Goal: Transaction & Acquisition: Purchase product/service

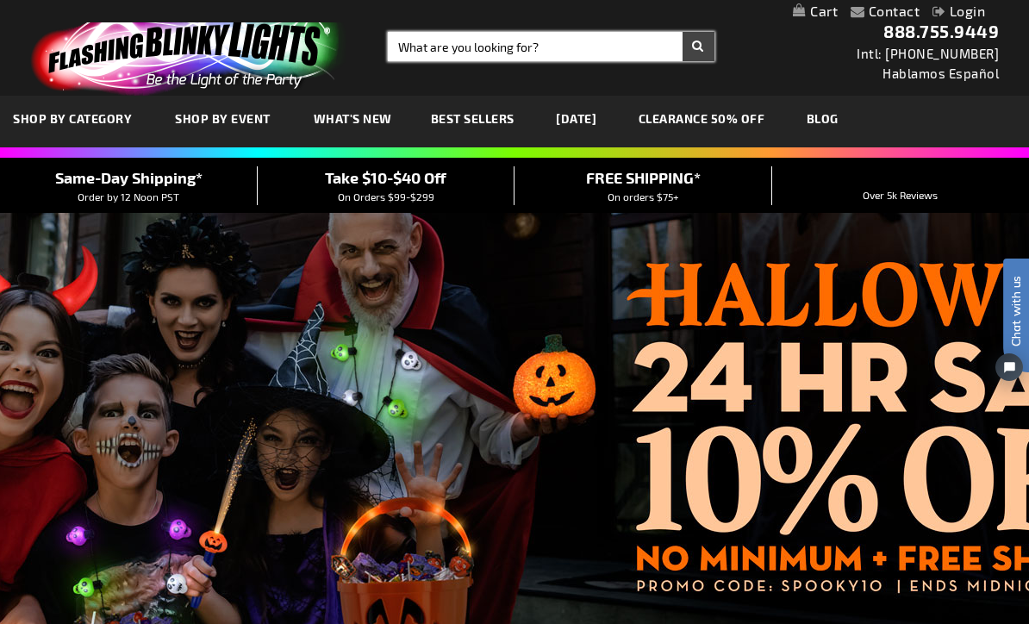
click at [600, 43] on input "Search" at bounding box center [551, 46] width 327 height 29
click at [594, 40] on input "Search" at bounding box center [551, 46] width 327 height 29
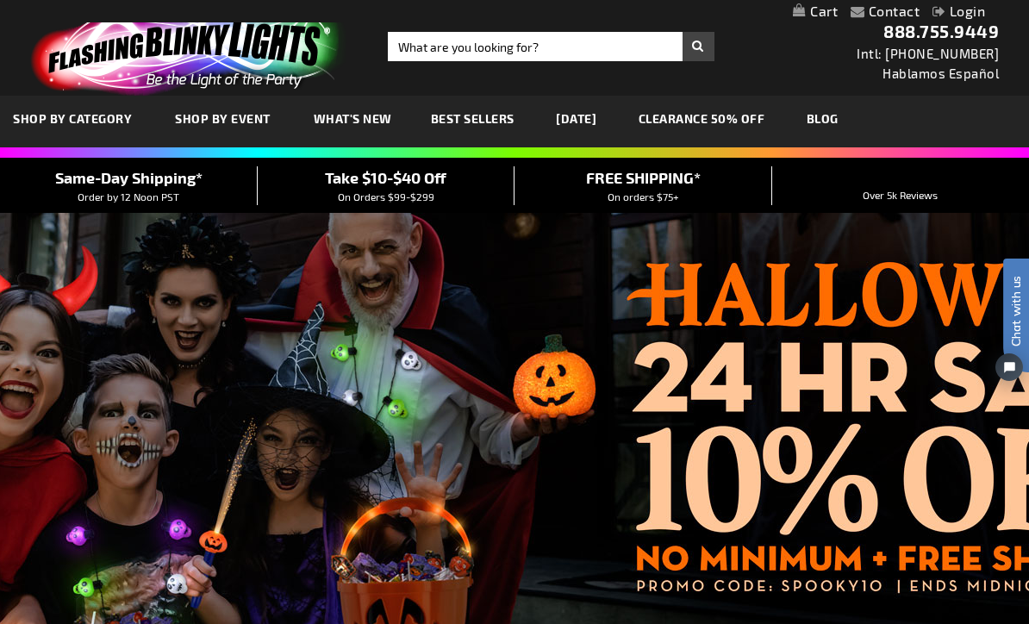
click at [582, 47] on div "Close dialog Get 10% Off Subscribe and save today Unlock Offer Submit" at bounding box center [514, 312] width 1029 height 624
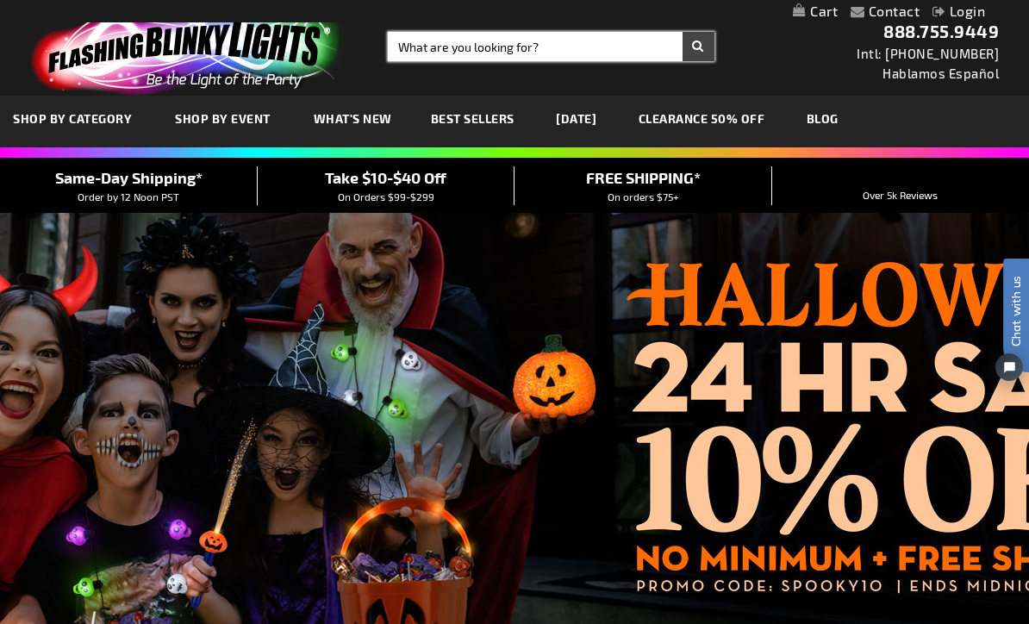
click at [600, 47] on input "Search" at bounding box center [551, 46] width 327 height 29
click at [600, 44] on input "Search" at bounding box center [551, 46] width 327 height 29
click at [597, 52] on input "Search" at bounding box center [551, 46] width 327 height 29
type input "Disco ball necklace"
click at [698, 47] on button "Search" at bounding box center [698, 46] width 32 height 29
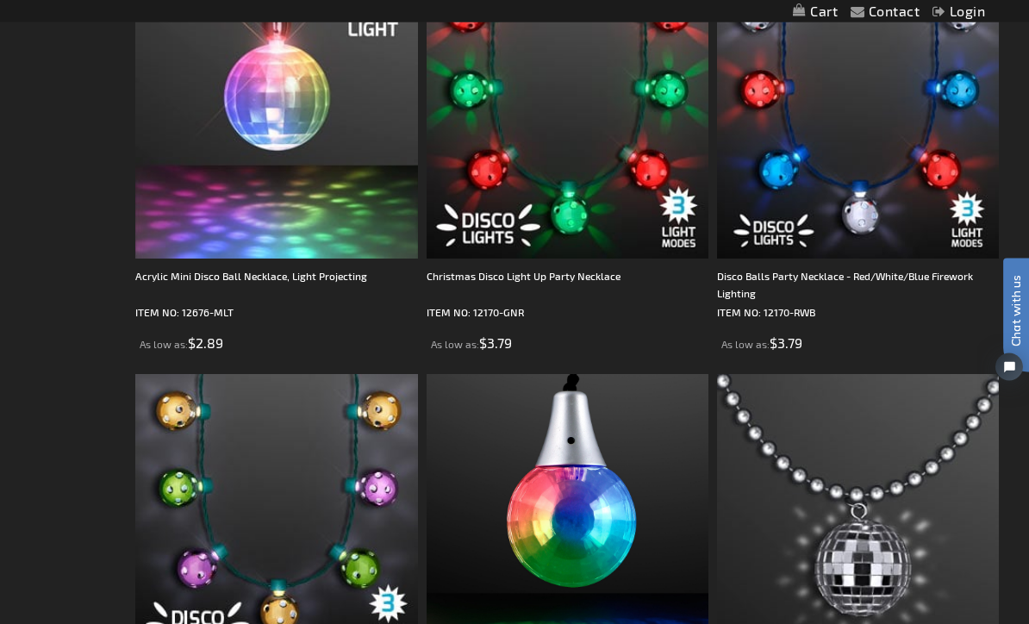
scroll to position [385, 0]
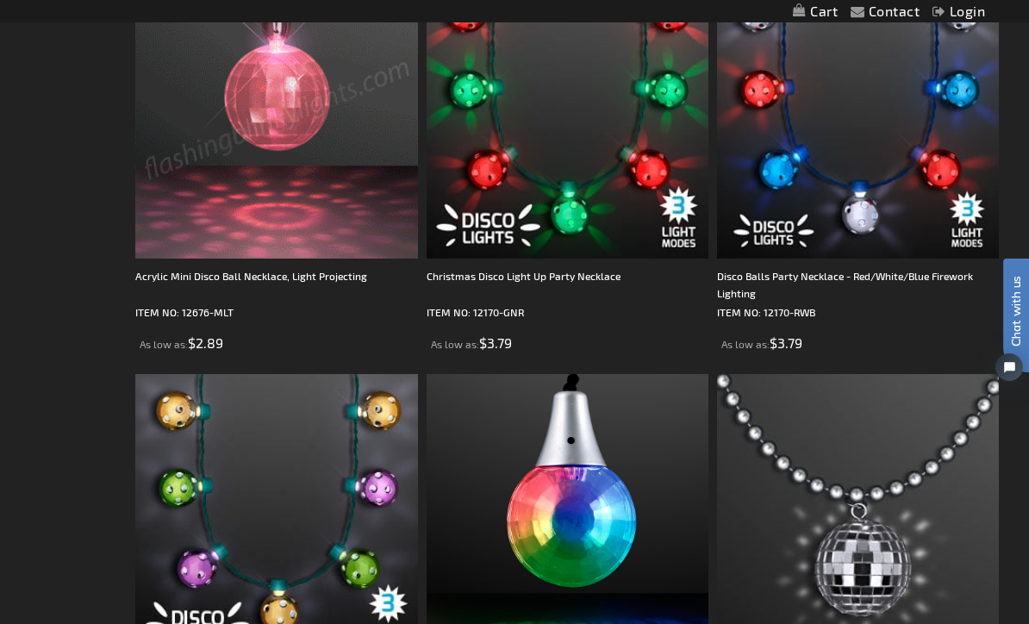
click at [282, 97] on img at bounding box center [276, 118] width 282 height 282
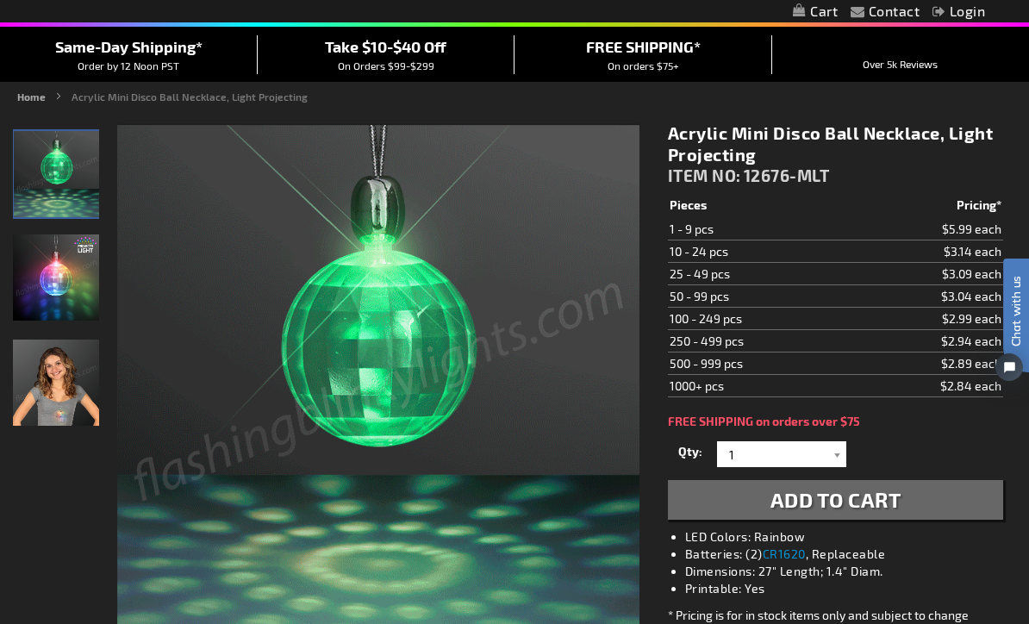
click at [57, 381] on img "Acrylic Mini Disco Ball Necklace, Light Projecting" at bounding box center [56, 382] width 86 height 86
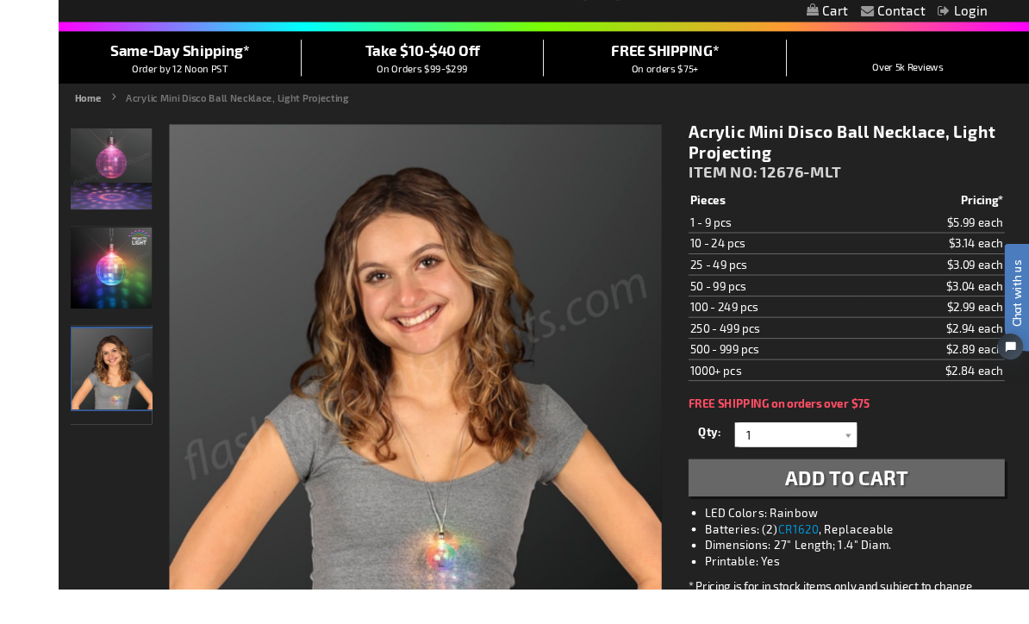
scroll to position [190, 0]
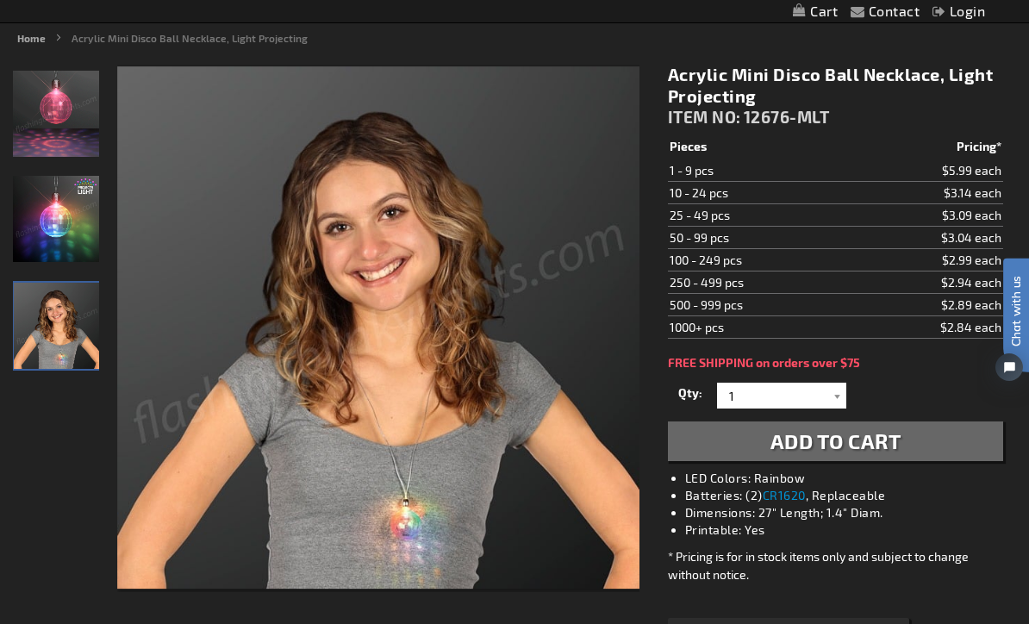
click at [57, 221] on img "Acrylic Mini Disco Ball Necklace, Light Projecting" at bounding box center [56, 219] width 86 height 86
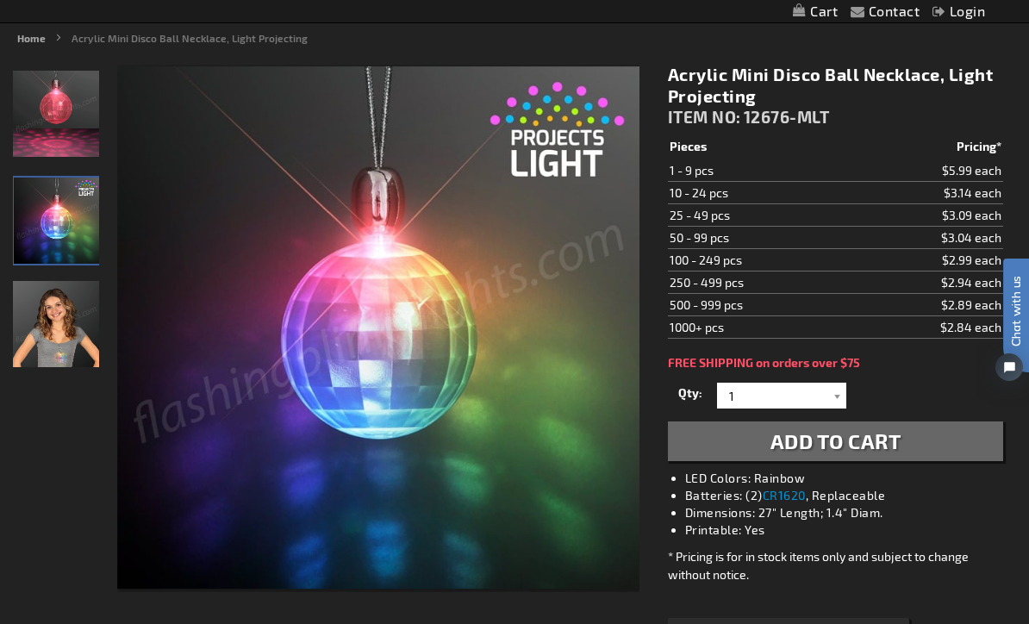
click at [52, 123] on img "Acrylic Mini Disco Ball Necklace, Light Projecting" at bounding box center [56, 114] width 86 height 86
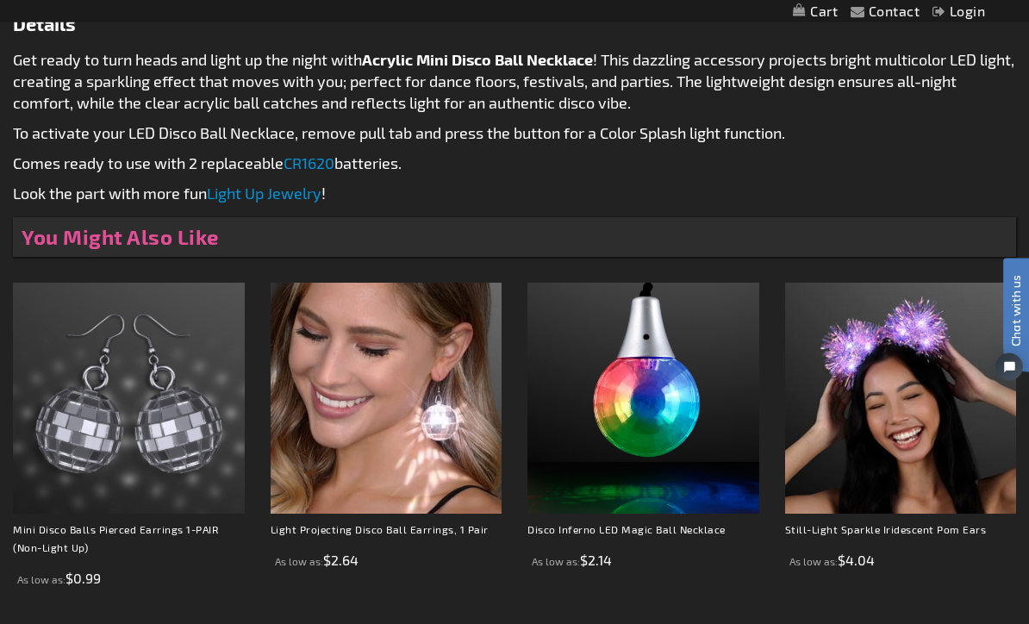
scroll to position [938, 0]
click at [657, 426] on img at bounding box center [643, 399] width 232 height 232
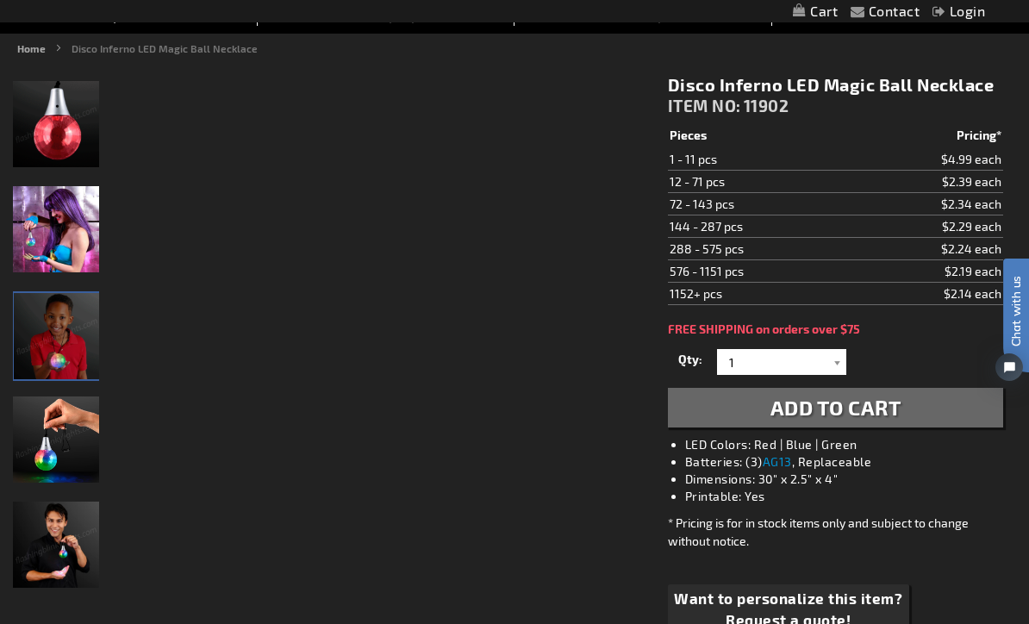
click at [53, 339] on img "Model displaying the Flashing Disco Inferno LED Magic Ball Necklace" at bounding box center [57, 336] width 86 height 86
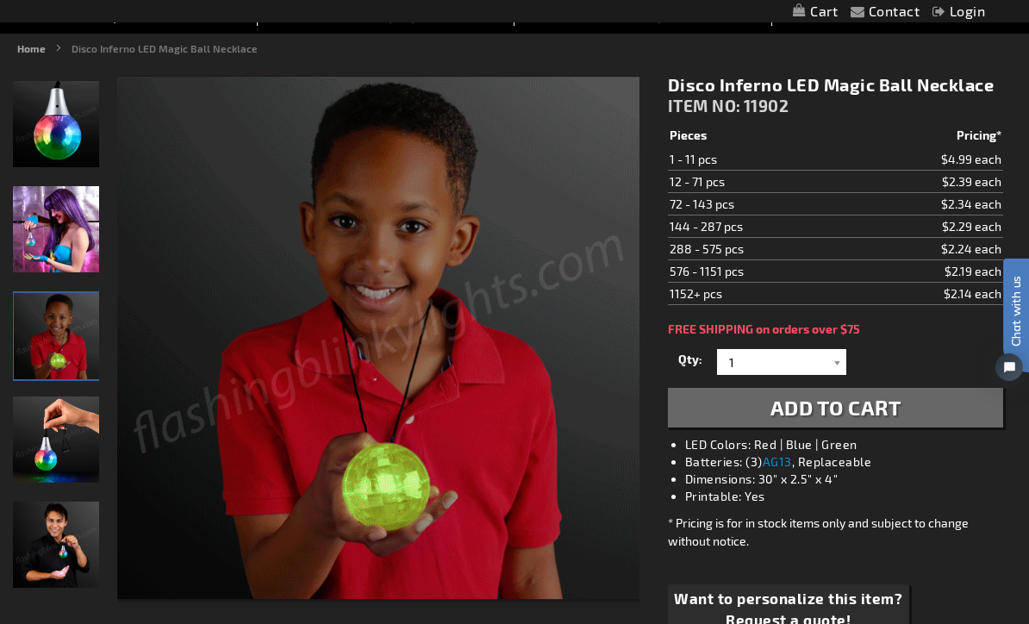
click at [44, 453] on img "Model displaying the Flashing Disco Inferno LED Magic Ball Necklace" at bounding box center [56, 439] width 86 height 86
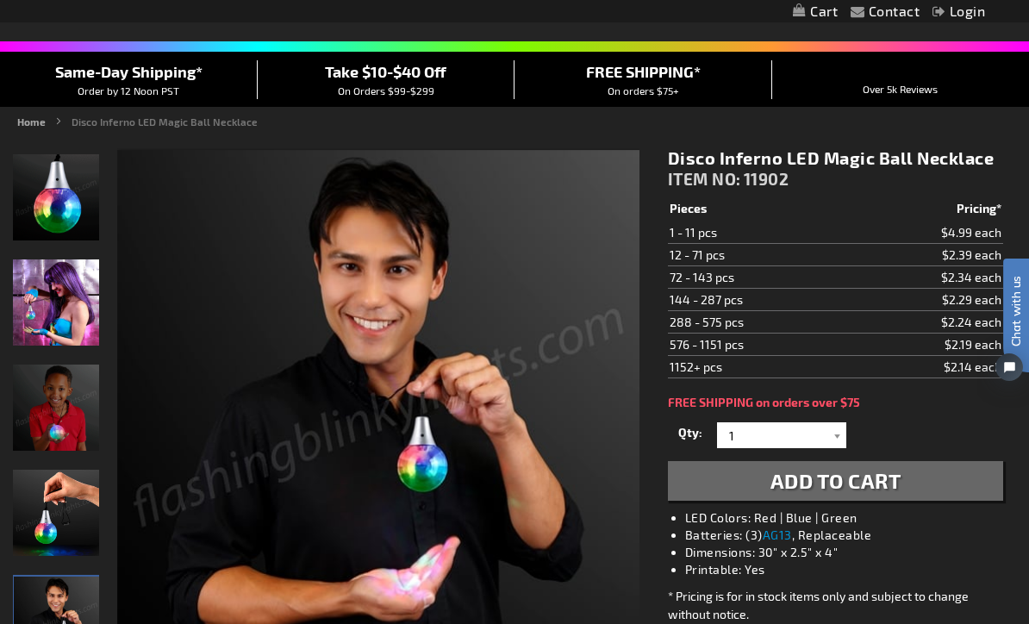
scroll to position [105, 0]
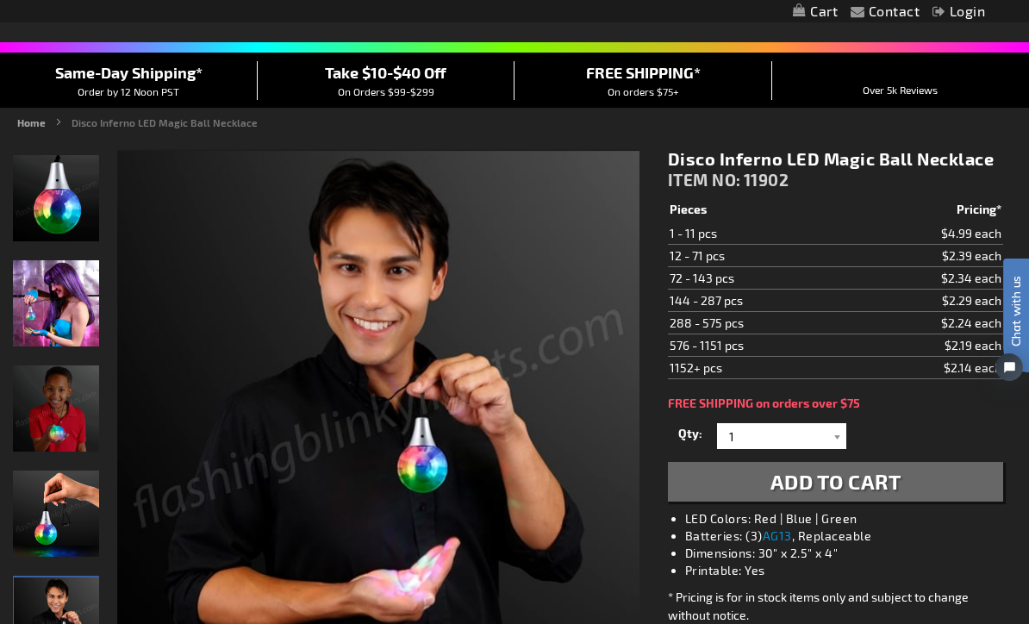
click at [843, 430] on div at bounding box center [837, 436] width 17 height 26
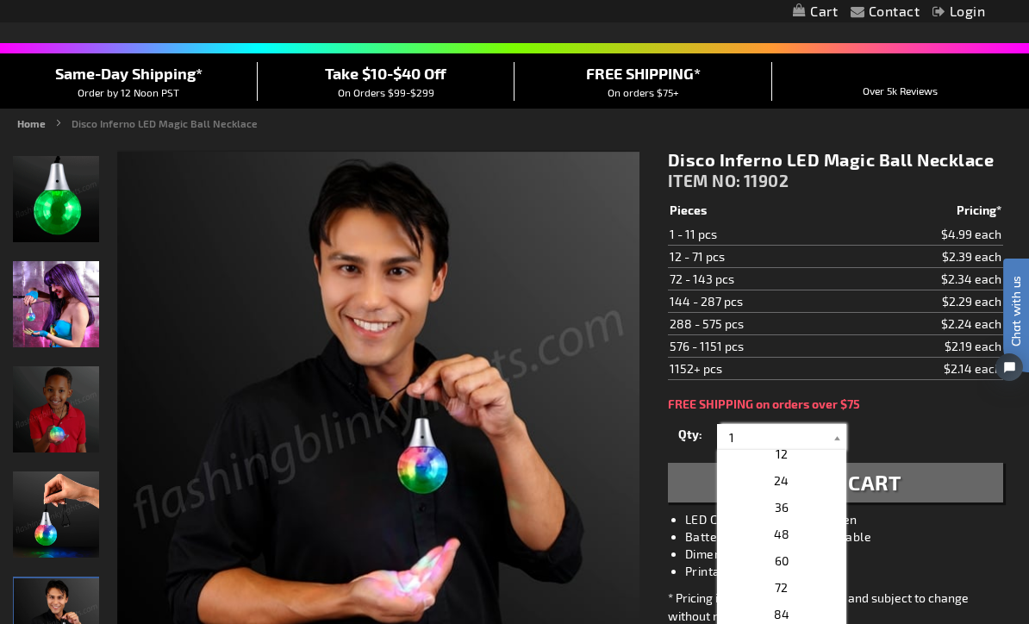
scroll to position [301, 0]
click at [783, 484] on span "24" at bounding box center [781, 483] width 15 height 15
type input "24"
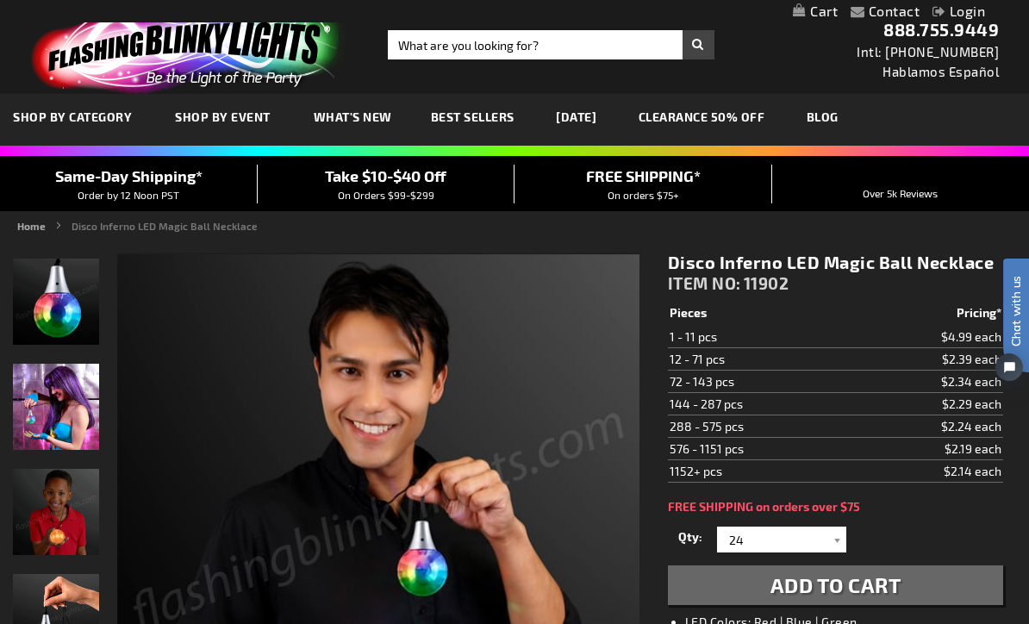
scroll to position [1, 0]
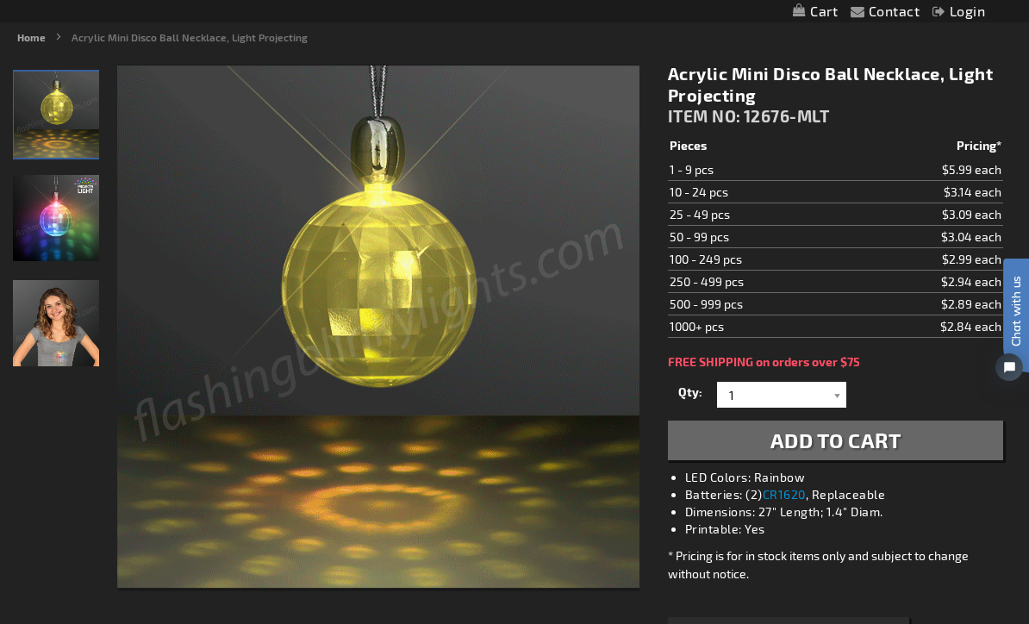
scroll to position [183, 0]
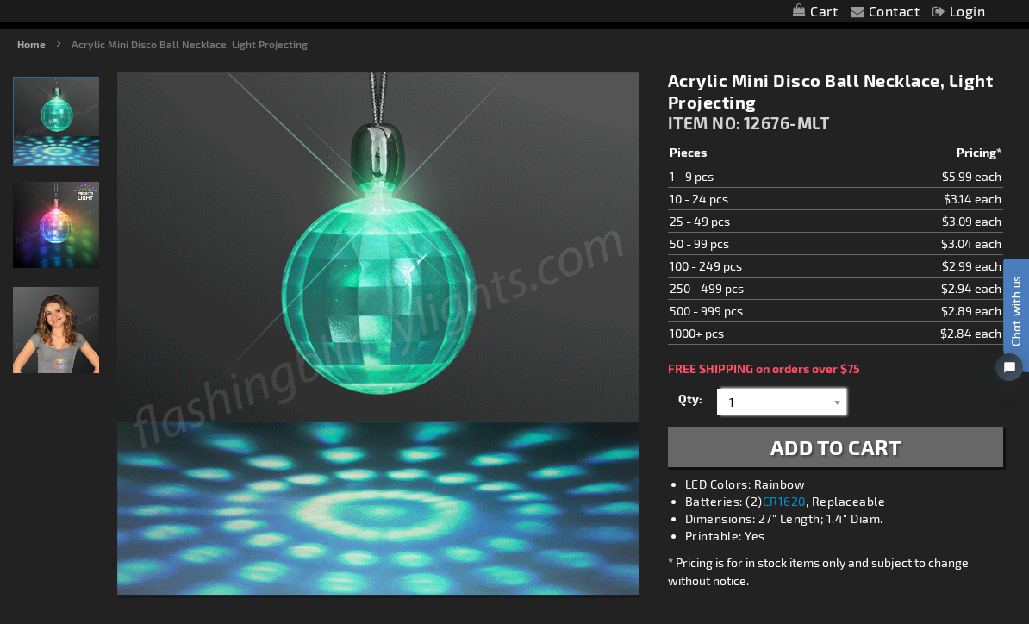
click at [826, 389] on input "1" at bounding box center [783, 402] width 125 height 26
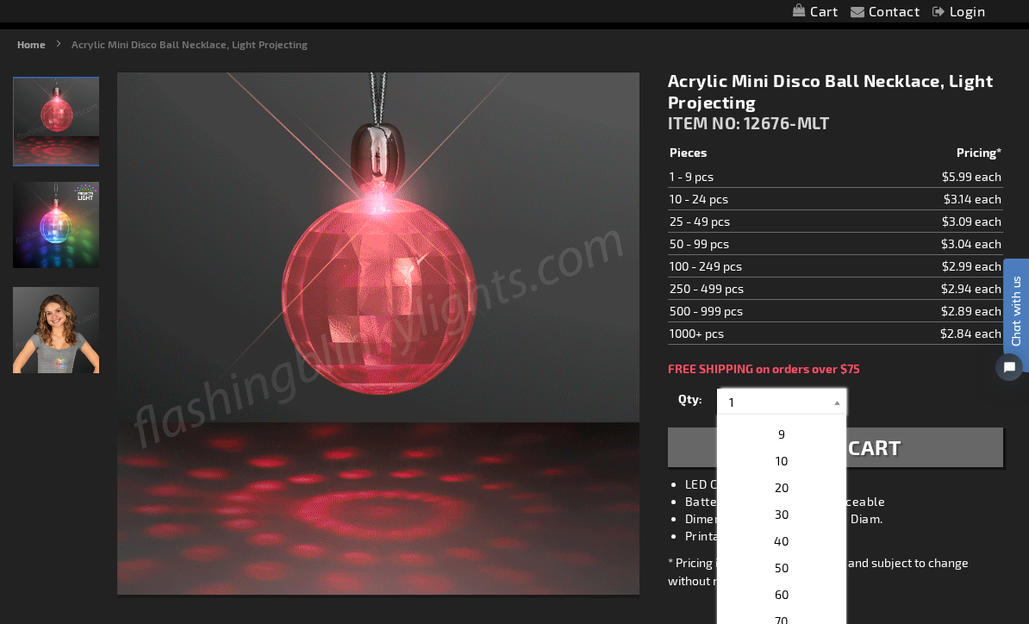
scroll to position [208, 0]
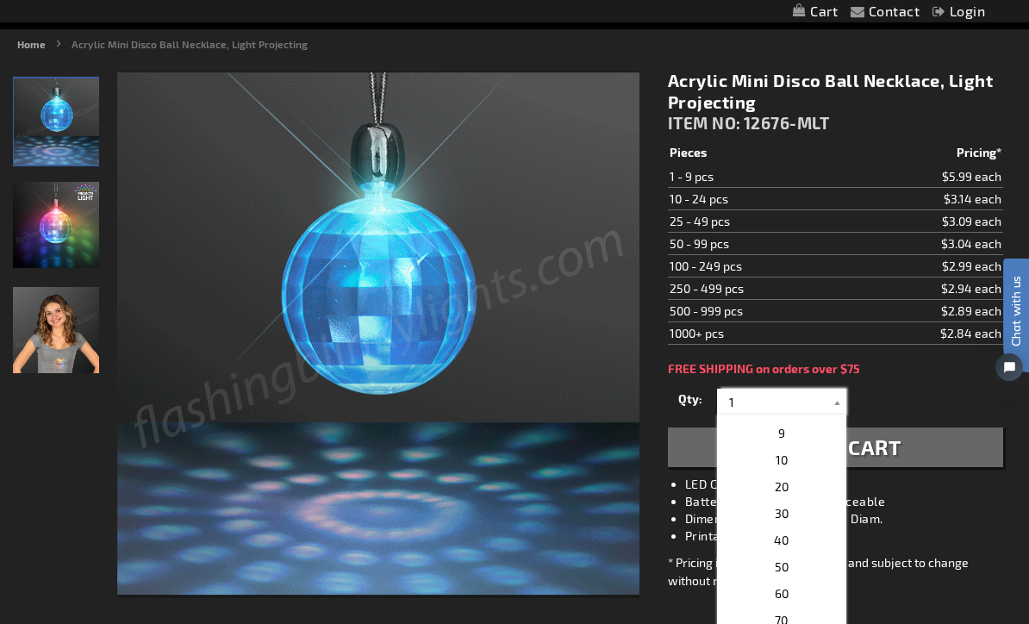
click at [32, 494] on div at bounding box center [56, 334] width 86 height 527
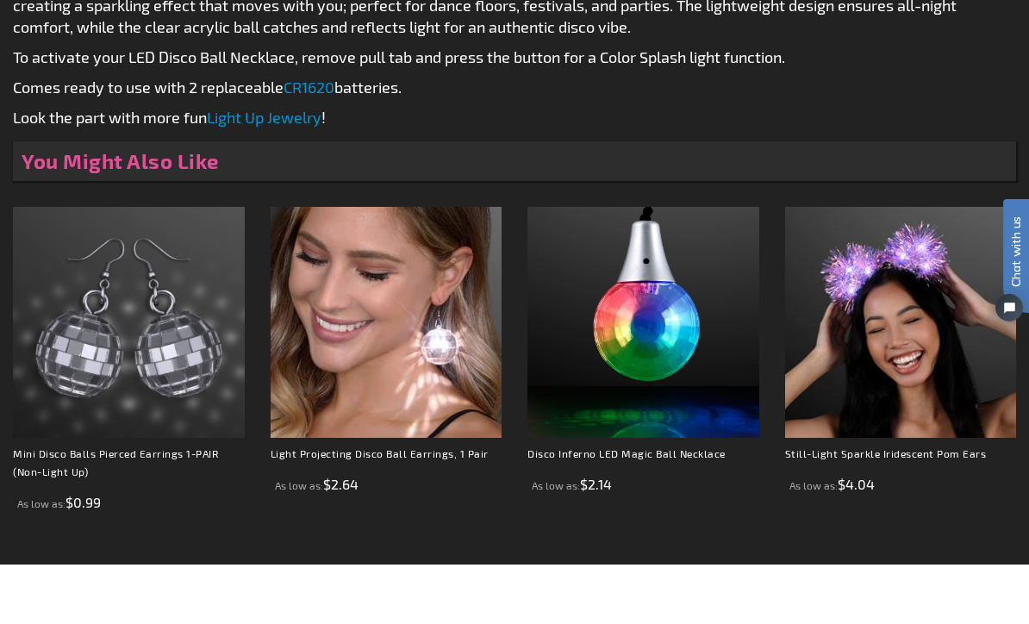
scroll to position [959, 0]
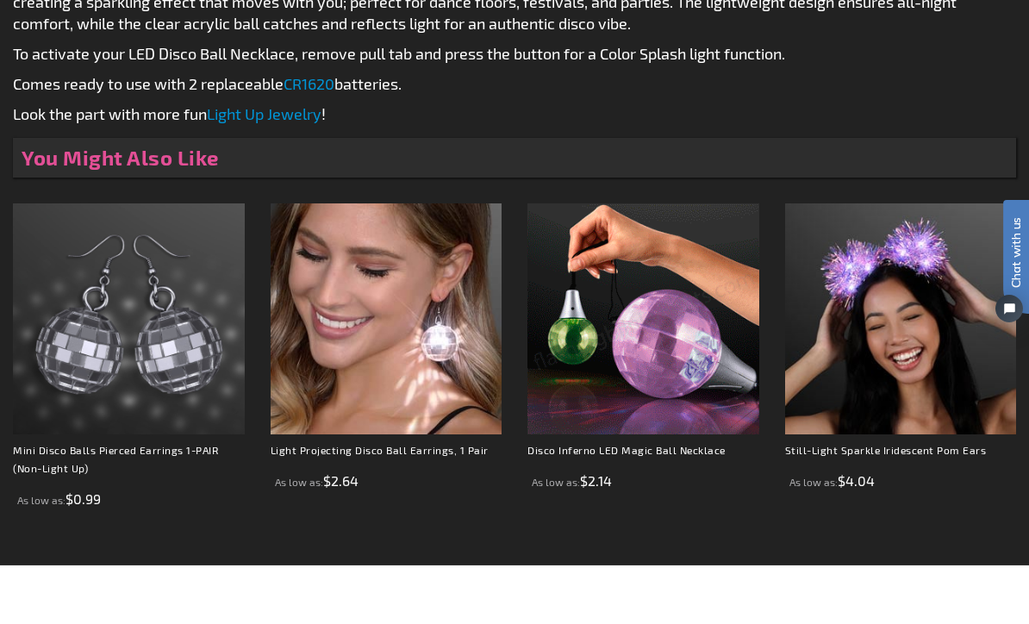
click at [649, 350] on img at bounding box center [643, 378] width 232 height 232
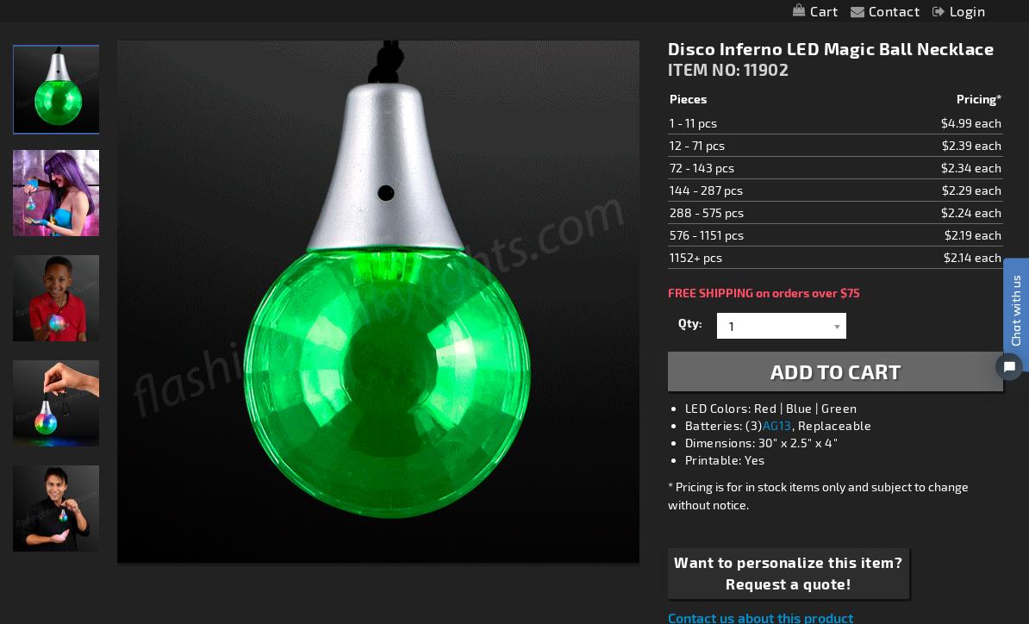
scroll to position [215, 0]
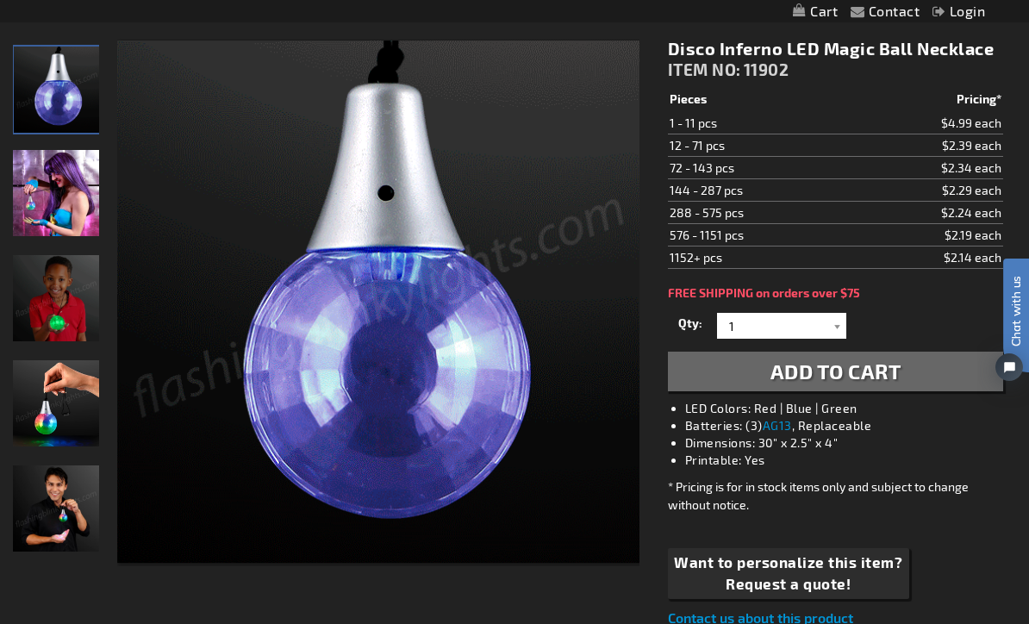
click at [55, 301] on img "Model displaying the Flashing Disco Inferno LED Magic Ball Necklace" at bounding box center [56, 298] width 86 height 86
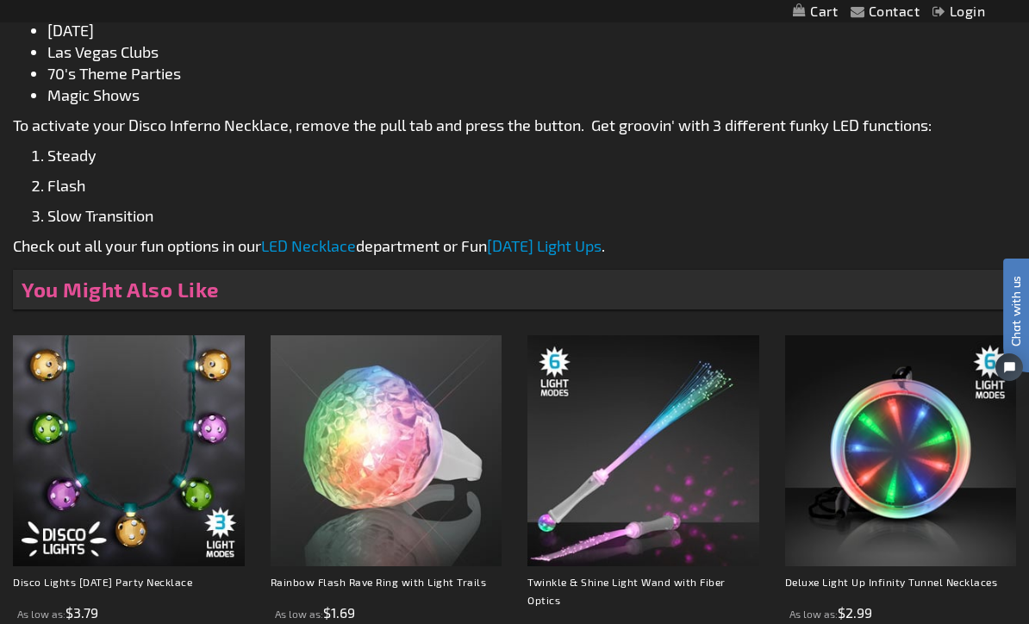
scroll to position [1004, 0]
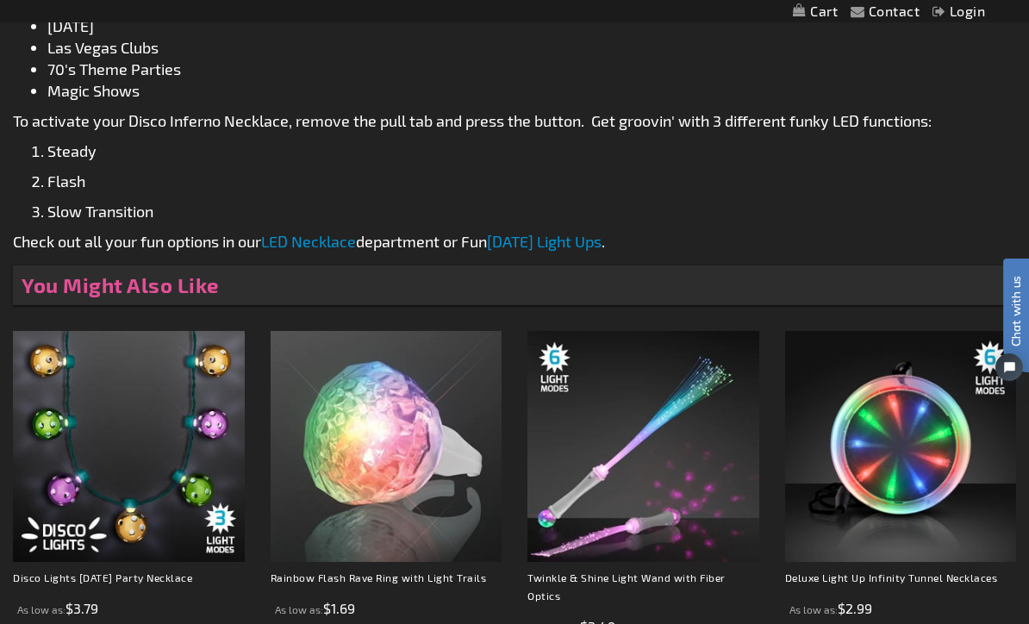
click at [887, 432] on img at bounding box center [901, 447] width 232 height 232
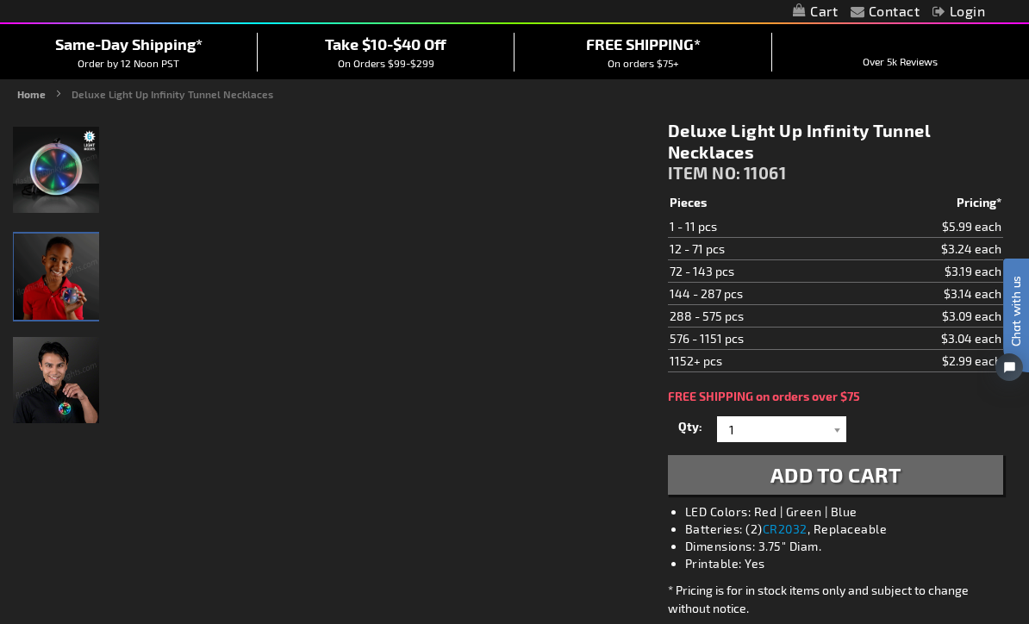
click at [64, 269] on img "A model displaying the flashing Deluxe Light Up Infinity Tunnel Necklace" at bounding box center [57, 276] width 86 height 86
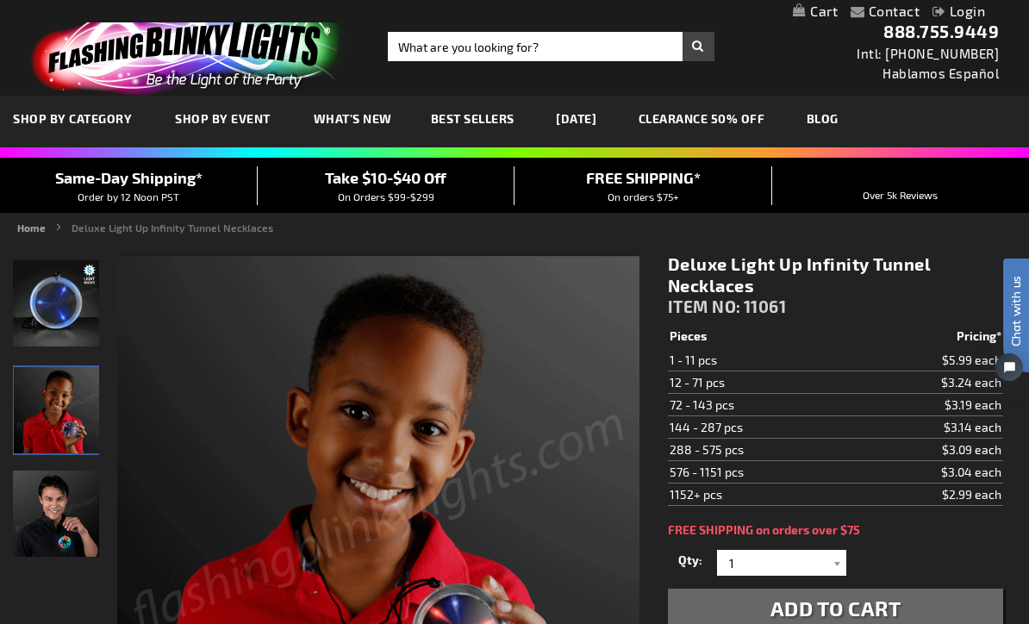
click at [1005, 124] on ul "SHOP BY CATEGORY SHOP BY CATEGORY HOLIDAYS HOLIDAYS OKTOBERFEST OKTOBERFEST OKT…" at bounding box center [514, 122] width 1029 height 52
